Goal: Task Accomplishment & Management: Find specific page/section

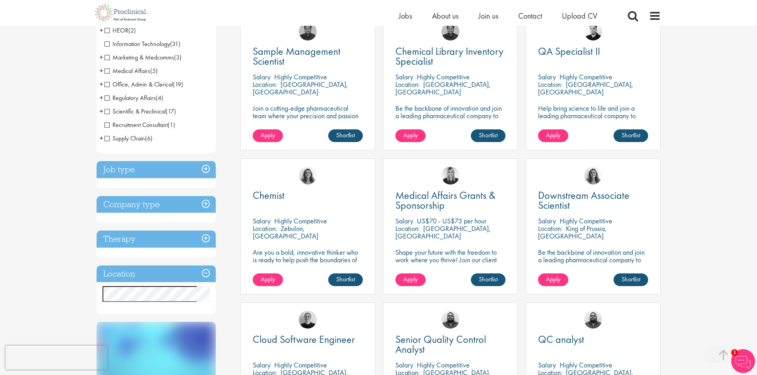
scroll to position [199, 0]
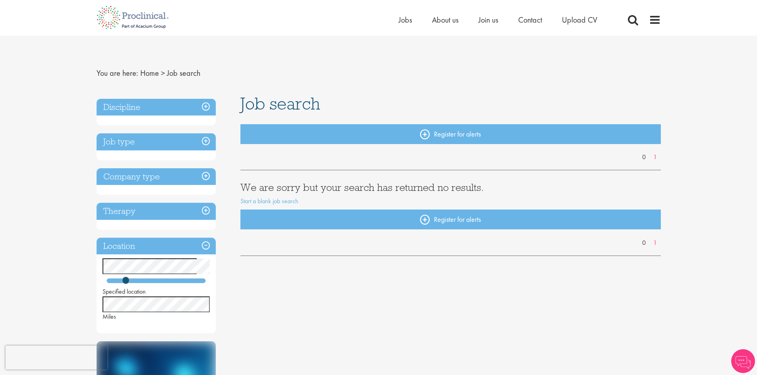
scroll to position [31316, 0]
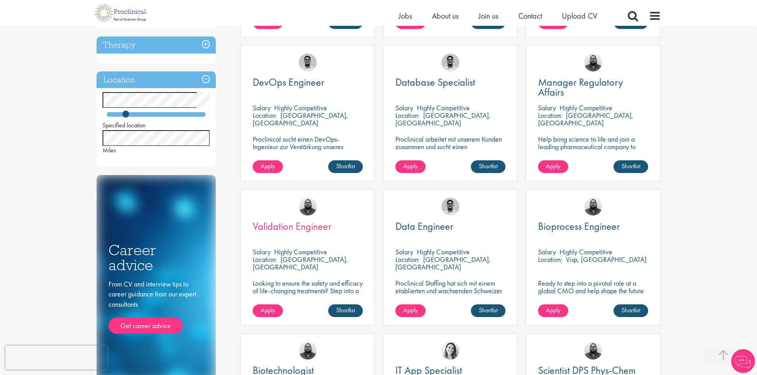
scroll to position [437, 0]
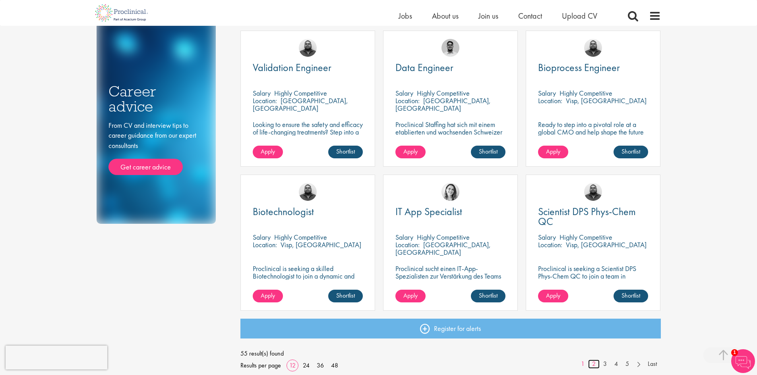
click at [595, 365] on link "2" at bounding box center [594, 364] width 12 height 9
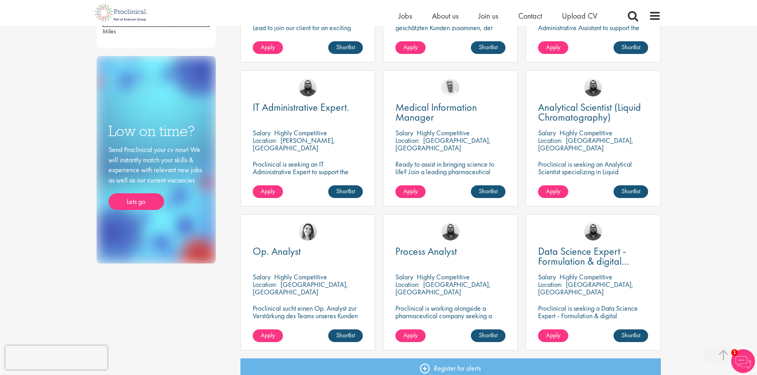
scroll to position [516, 0]
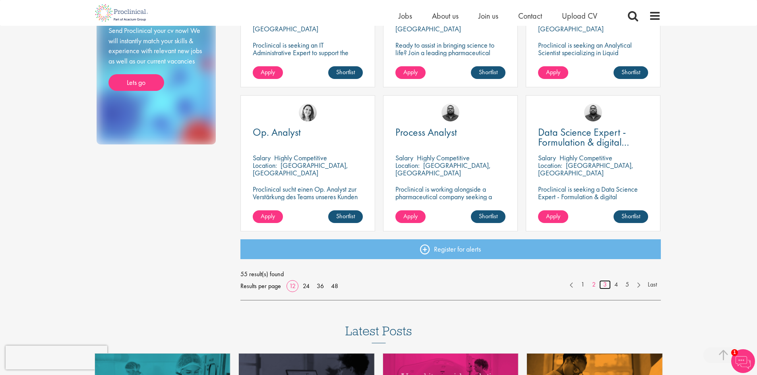
click at [604, 286] on link "3" at bounding box center [605, 284] width 12 height 9
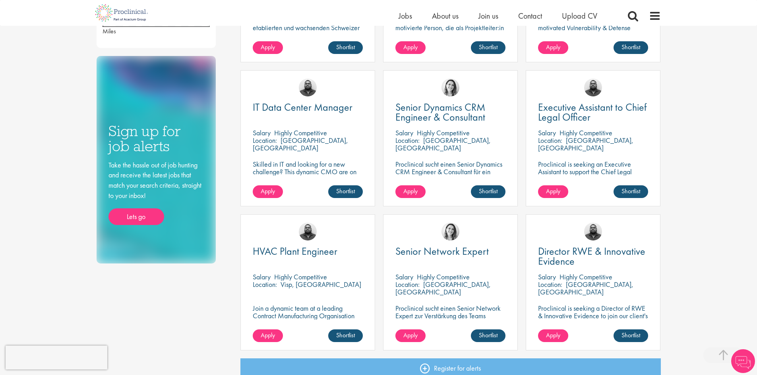
scroll to position [556, 0]
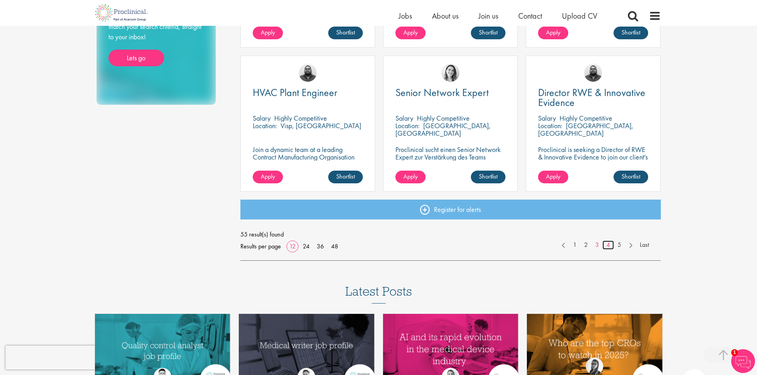
click at [605, 248] on link "4" at bounding box center [608, 245] width 12 height 9
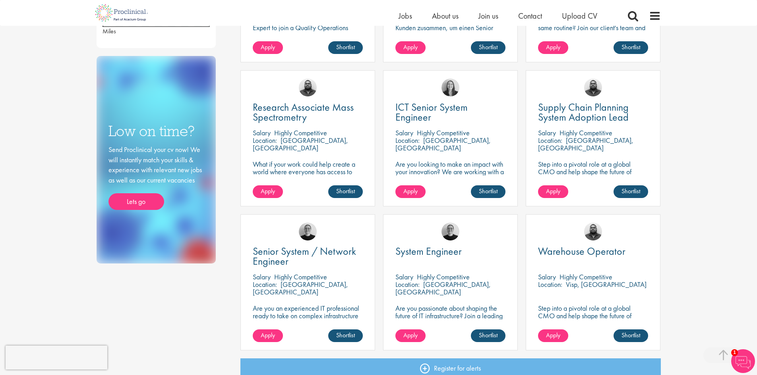
scroll to position [556, 0]
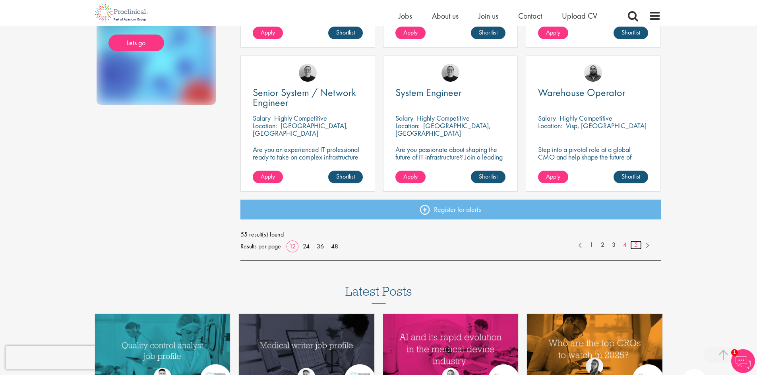
click at [634, 244] on link "5" at bounding box center [636, 245] width 12 height 9
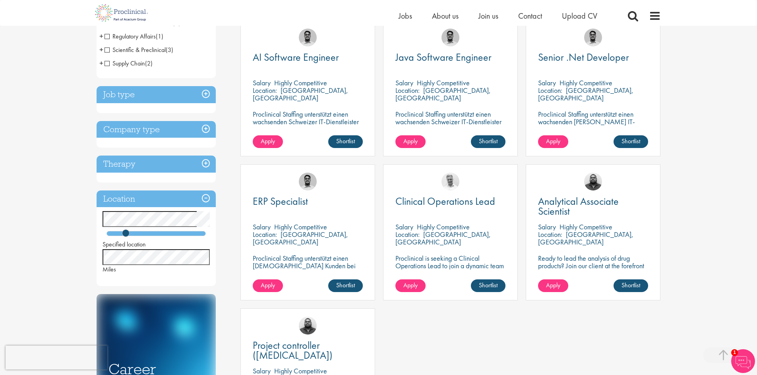
scroll to position [79, 0]
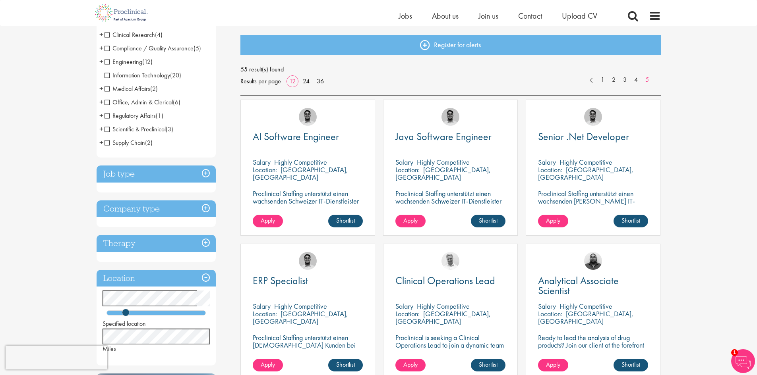
click at [205, 175] on h3 "Job type" at bounding box center [156, 174] width 119 height 17
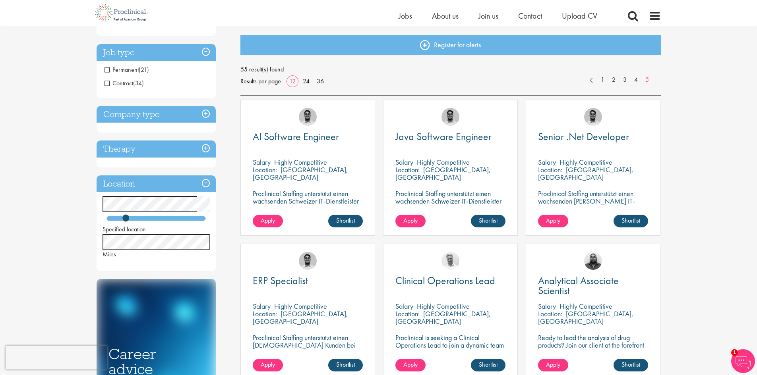
click at [205, 49] on h3 "Job type" at bounding box center [156, 52] width 119 height 17
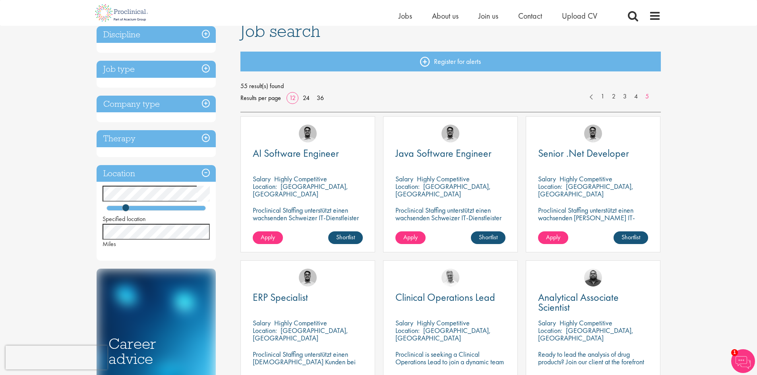
scroll to position [0, 0]
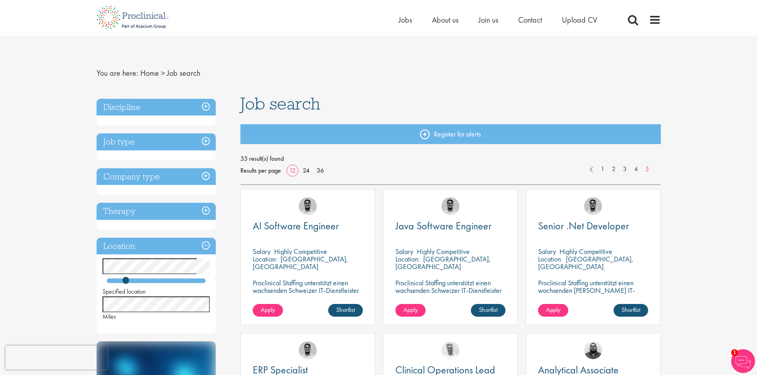
click at [206, 107] on h3 "Discipline" at bounding box center [156, 107] width 119 height 17
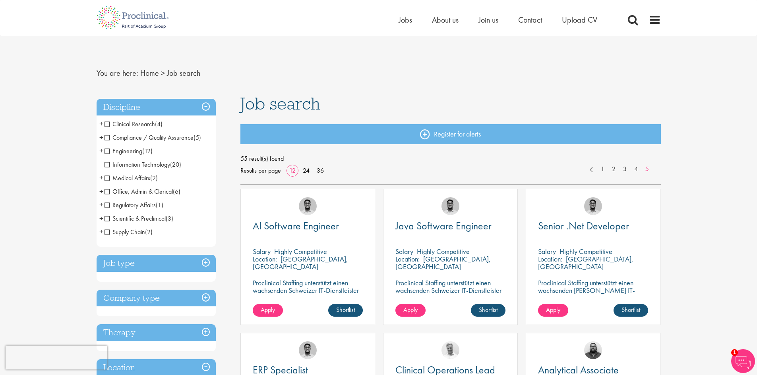
click at [107, 153] on span "Engineering" at bounding box center [123, 151] width 38 height 8
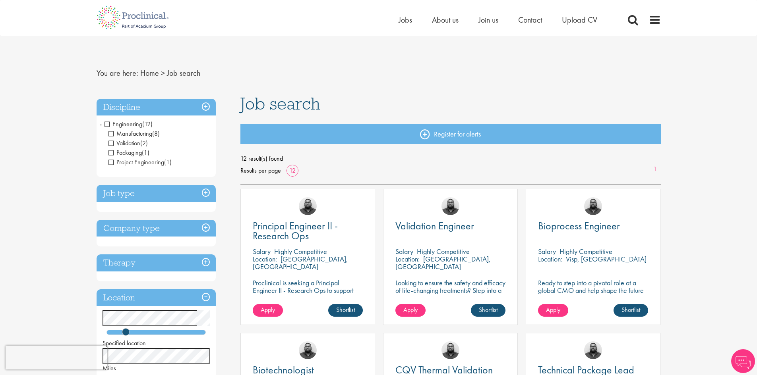
scroll to position [31316, 0]
click at [111, 153] on span "Packaging" at bounding box center [124, 153] width 33 height 8
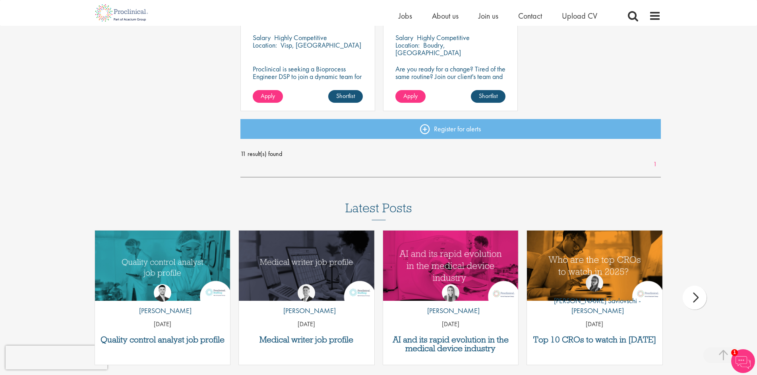
scroll to position [636, 0]
